Goal: Navigation & Orientation: Find specific page/section

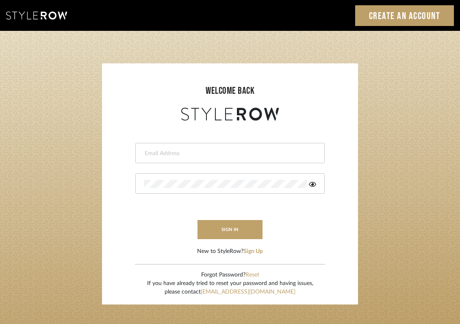
type input "[PERSON_NAME][EMAIL_ADDRESS][DOMAIN_NAME]"
click at [225, 244] on form "[PERSON_NAME][EMAIL_ADDRESS][DOMAIN_NAME] This field is required This field is …" at bounding box center [230, 189] width 240 height 133
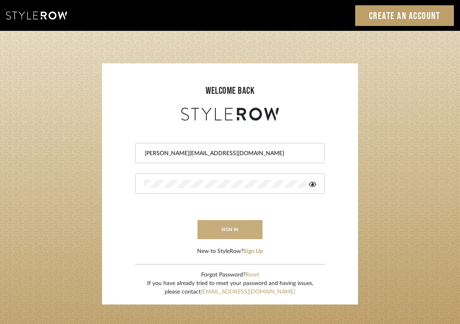
click at [225, 238] on button "sign in" at bounding box center [229, 229] width 65 height 19
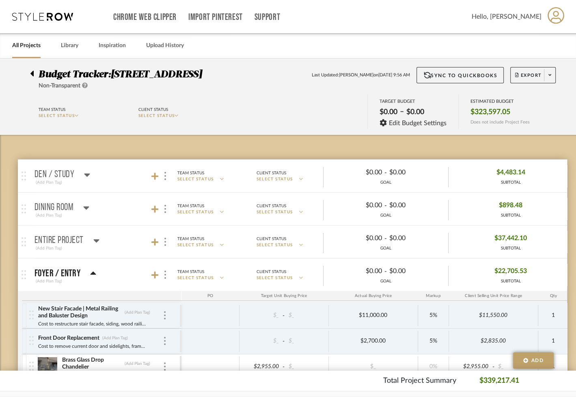
click at [28, 45] on link "All Projects" at bounding box center [26, 45] width 28 height 11
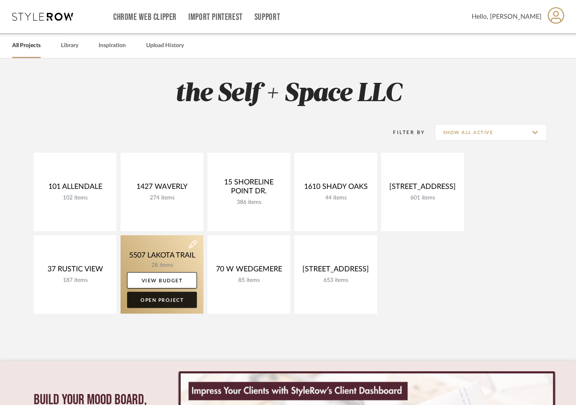
click at [155, 302] on link "Open Project" at bounding box center [162, 300] width 70 height 16
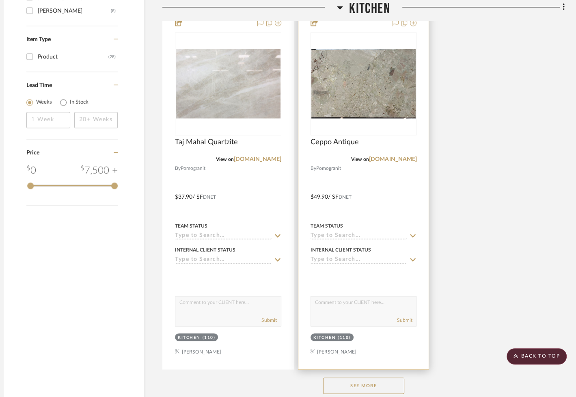
scroll to position [985, 9]
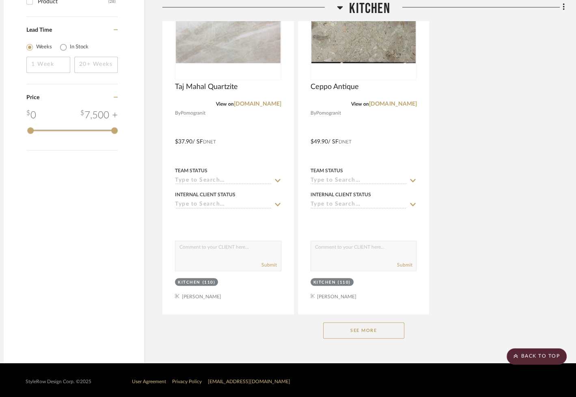
click at [374, 329] on button "See More" at bounding box center [363, 330] width 81 height 16
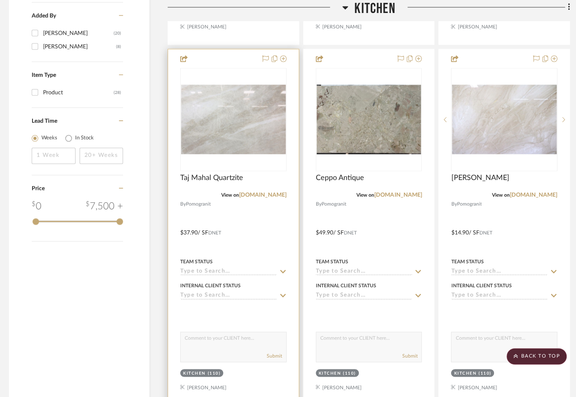
scroll to position [903, 3]
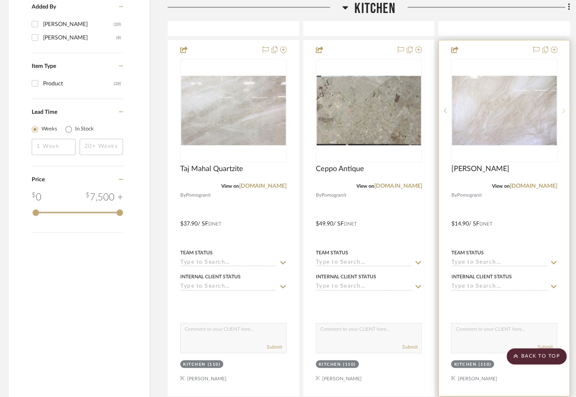
click at [566, 108] on sr-next-btn at bounding box center [564, 111] width 12 height 6
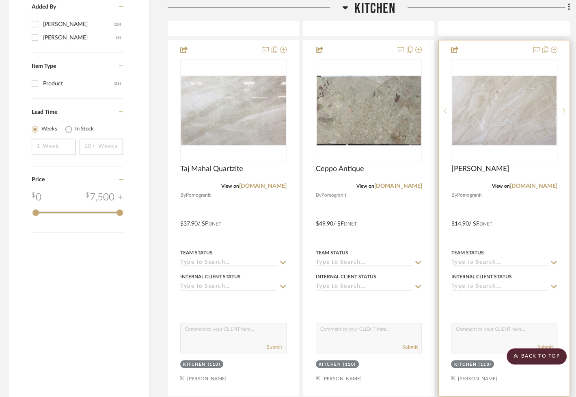
click at [566, 108] on sr-next-btn at bounding box center [564, 111] width 12 height 6
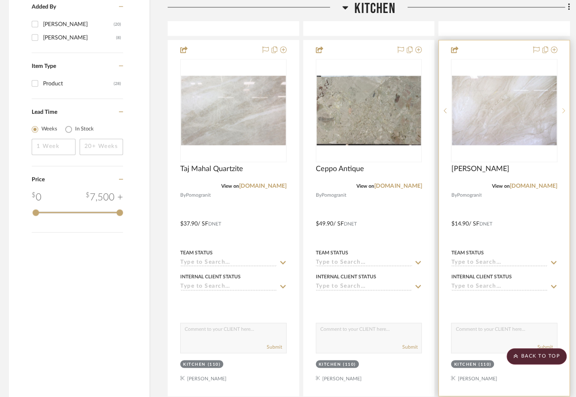
click at [566, 108] on sr-next-btn at bounding box center [564, 111] width 12 height 6
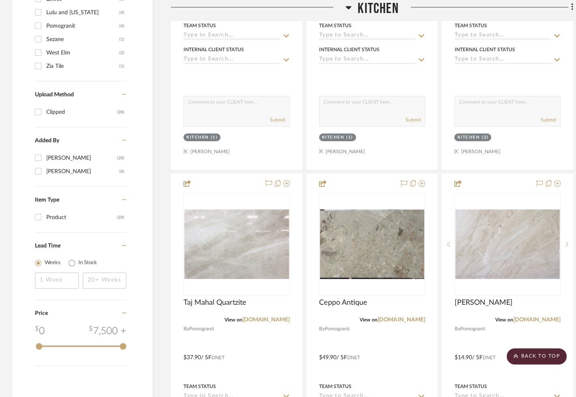
scroll to position [783, 0]
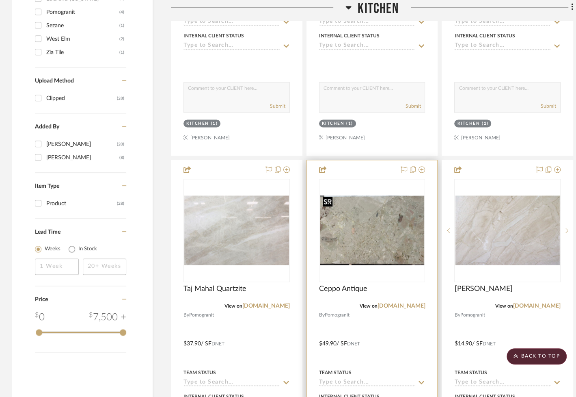
click at [378, 245] on img "0" at bounding box center [372, 230] width 105 height 70
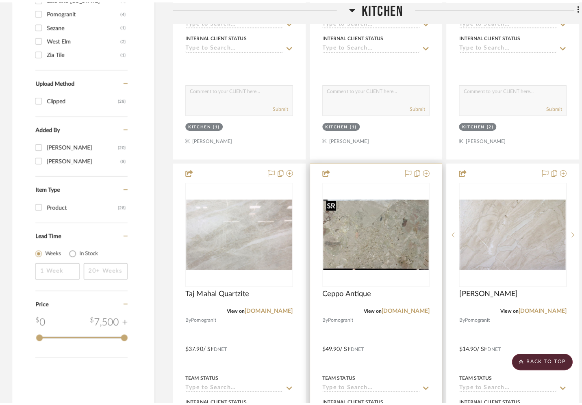
scroll to position [0, 0]
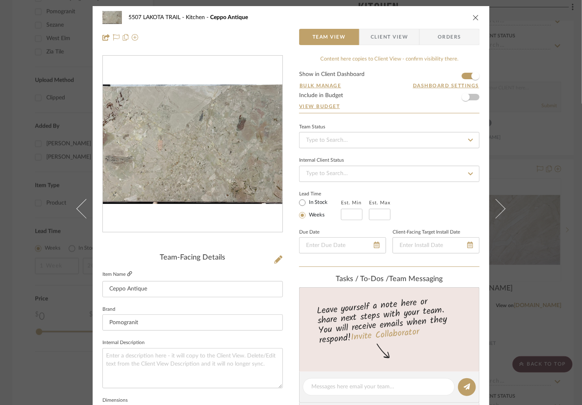
click at [128, 275] on icon at bounding box center [129, 273] width 5 height 5
